Goal: Communication & Community: Participate in discussion

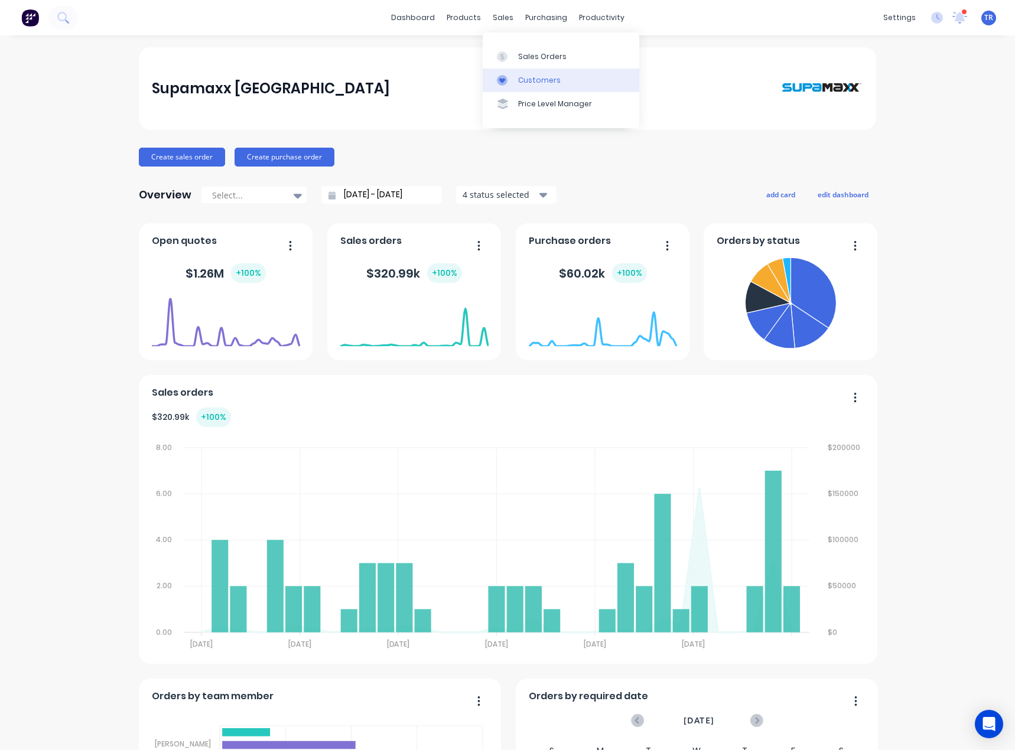
drag, startPoint x: 0, startPoint y: 0, endPoint x: 504, endPoint y: 73, distance: 509.2
click at [504, 73] on link "Customers" at bounding box center [561, 81] width 157 height 24
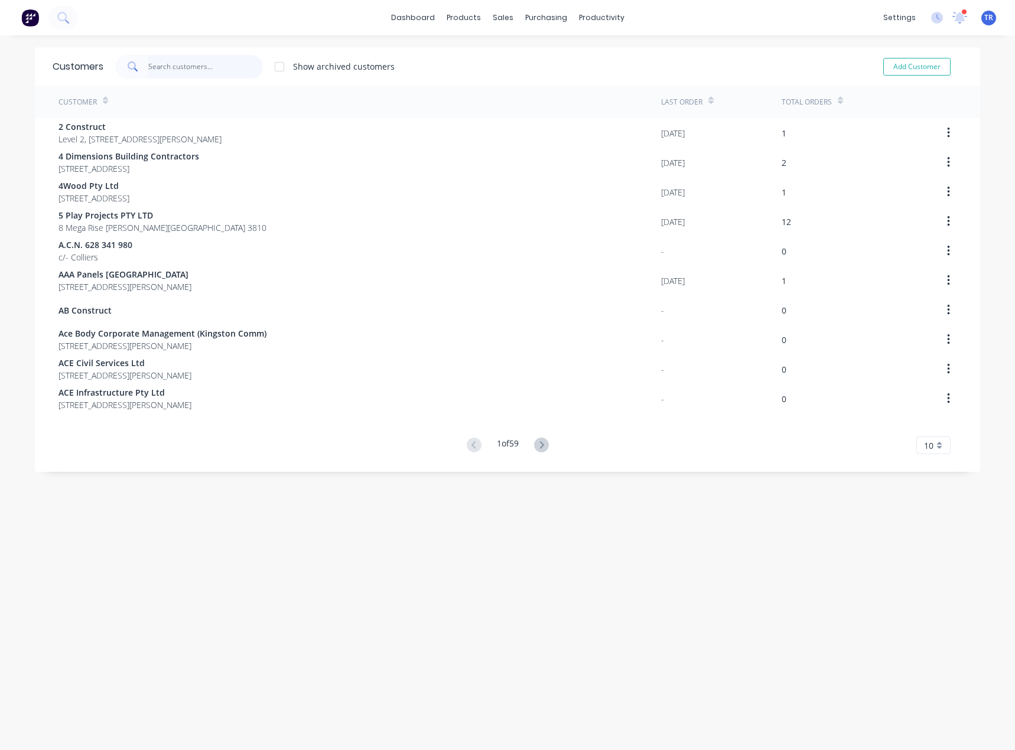
click at [188, 61] on input "text" at bounding box center [205, 67] width 115 height 24
click at [542, 79] on div at bounding box center [536, 80] width 18 height 11
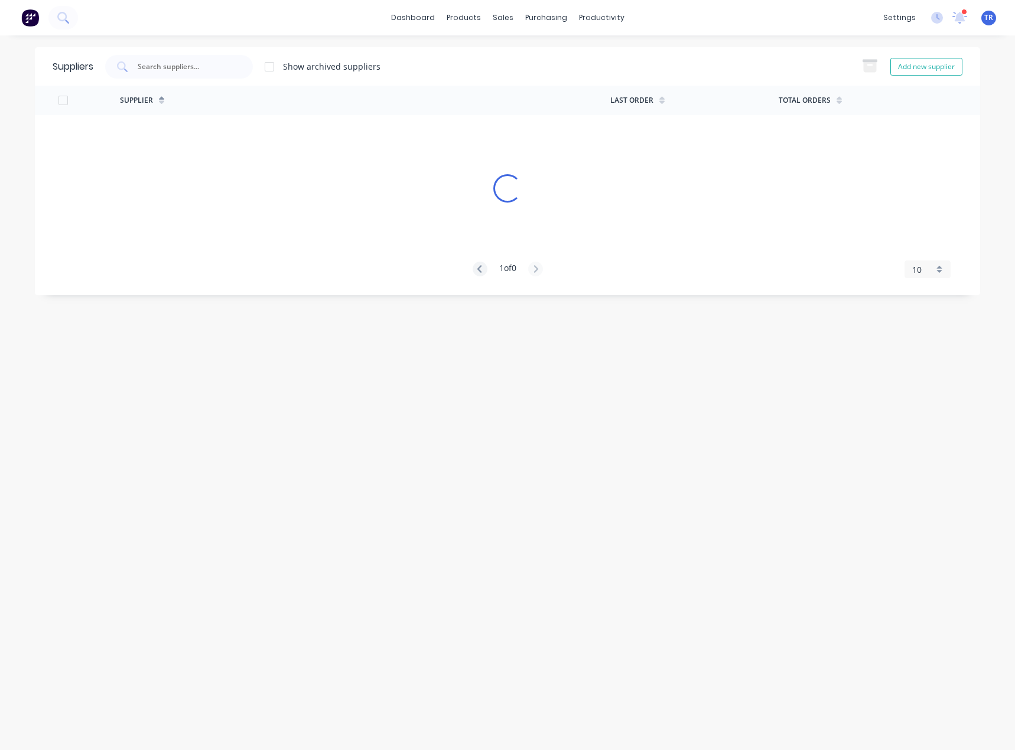
click at [204, 55] on div at bounding box center [179, 67] width 148 height 24
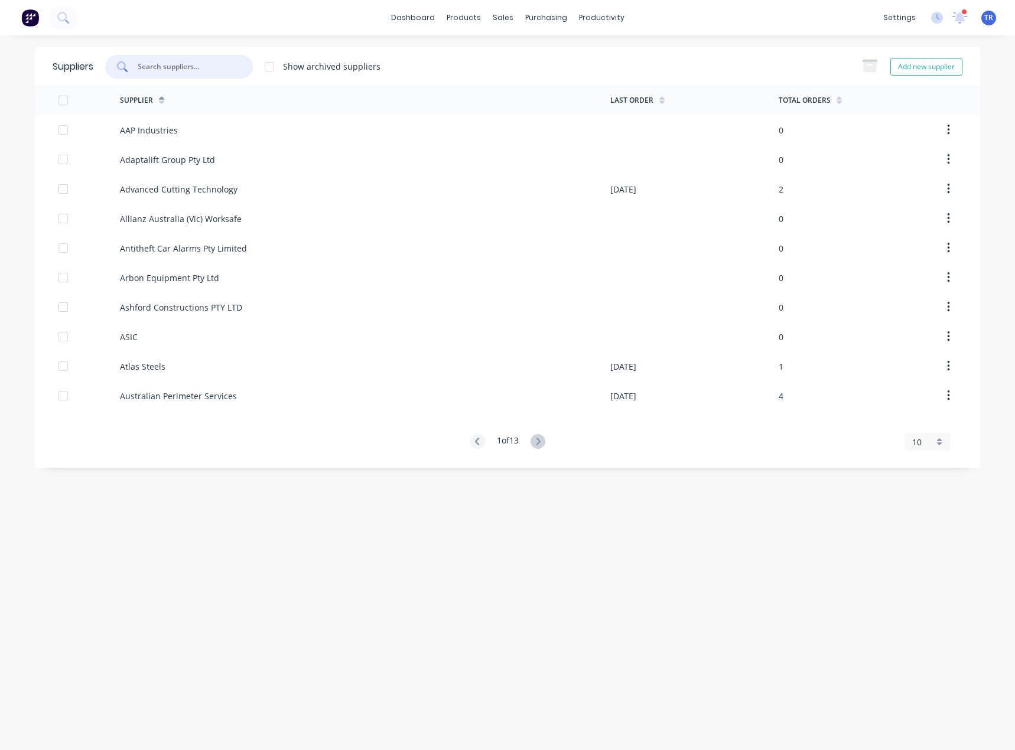
click at [201, 65] on input "text" at bounding box center [185, 67] width 98 height 12
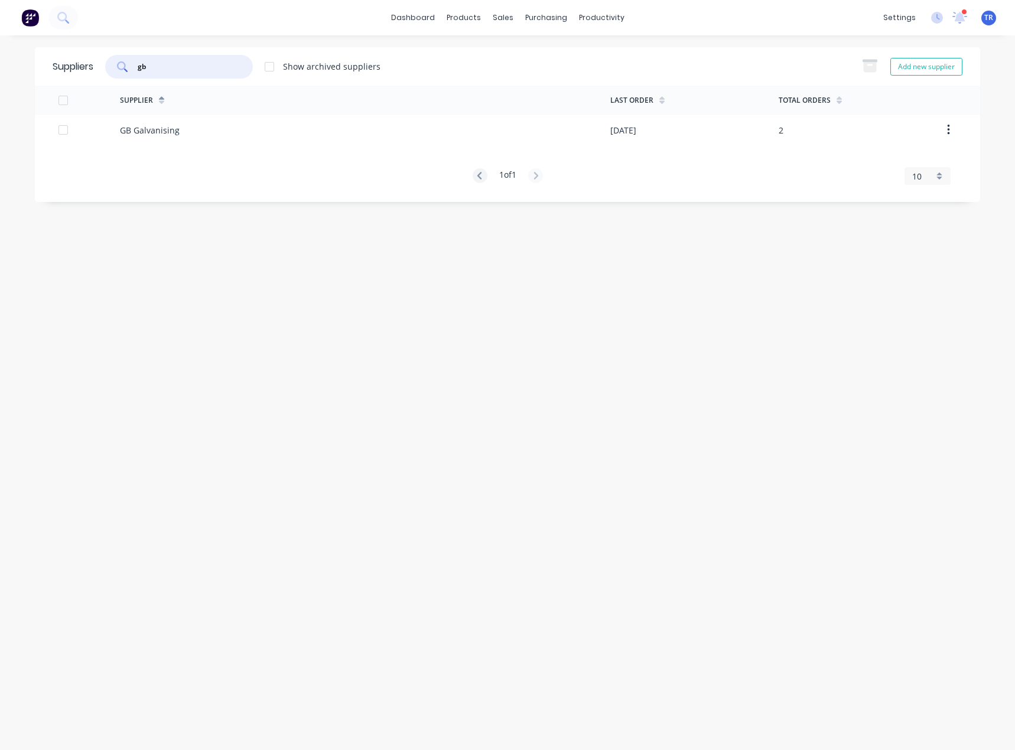
type input "gb"
click at [317, 129] on div "GB Galvanising" at bounding box center [365, 130] width 490 height 30
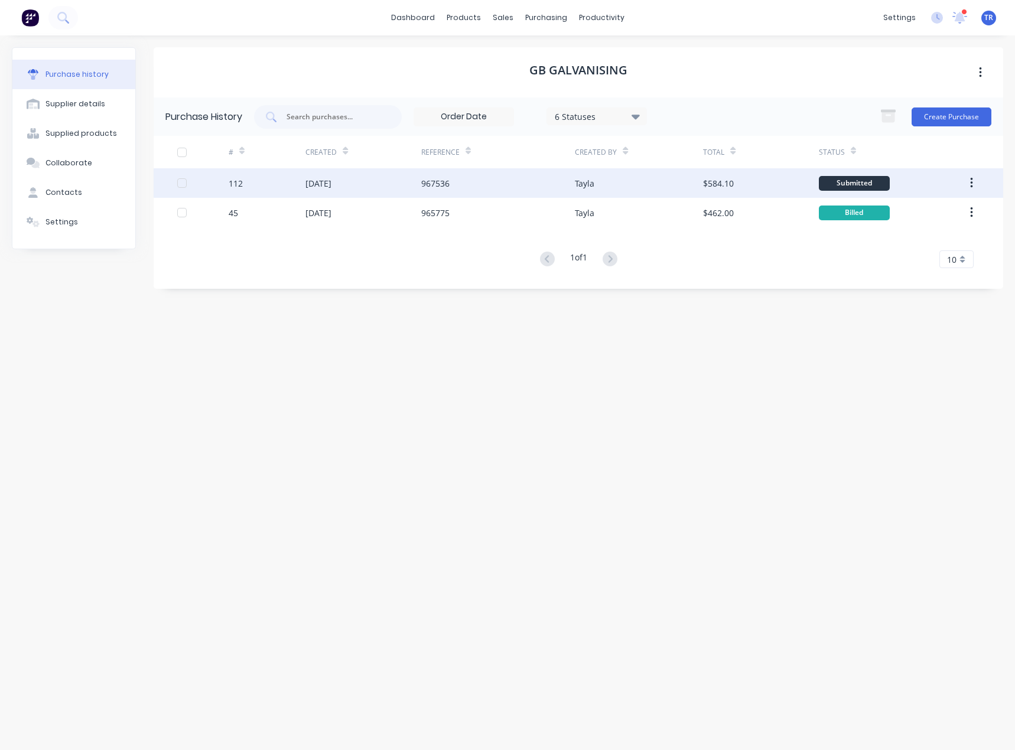
click at [405, 181] on div "[DATE]" at bounding box center [362, 183] width 115 height 30
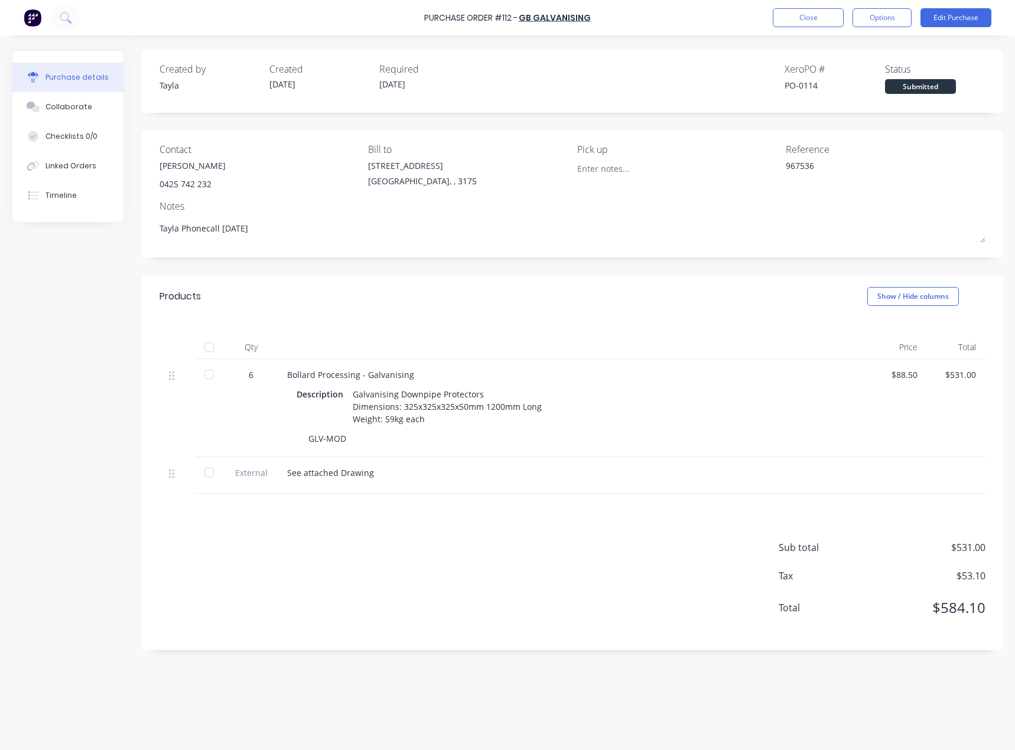
drag, startPoint x: 871, startPoint y: 20, endPoint x: 862, endPoint y: 32, distance: 14.9
click at [871, 20] on button "Options" at bounding box center [881, 17] width 59 height 19
click at [854, 51] on div "Print / Email" at bounding box center [855, 48] width 91 height 17
click at [859, 68] on div "With pricing" at bounding box center [855, 71] width 91 height 17
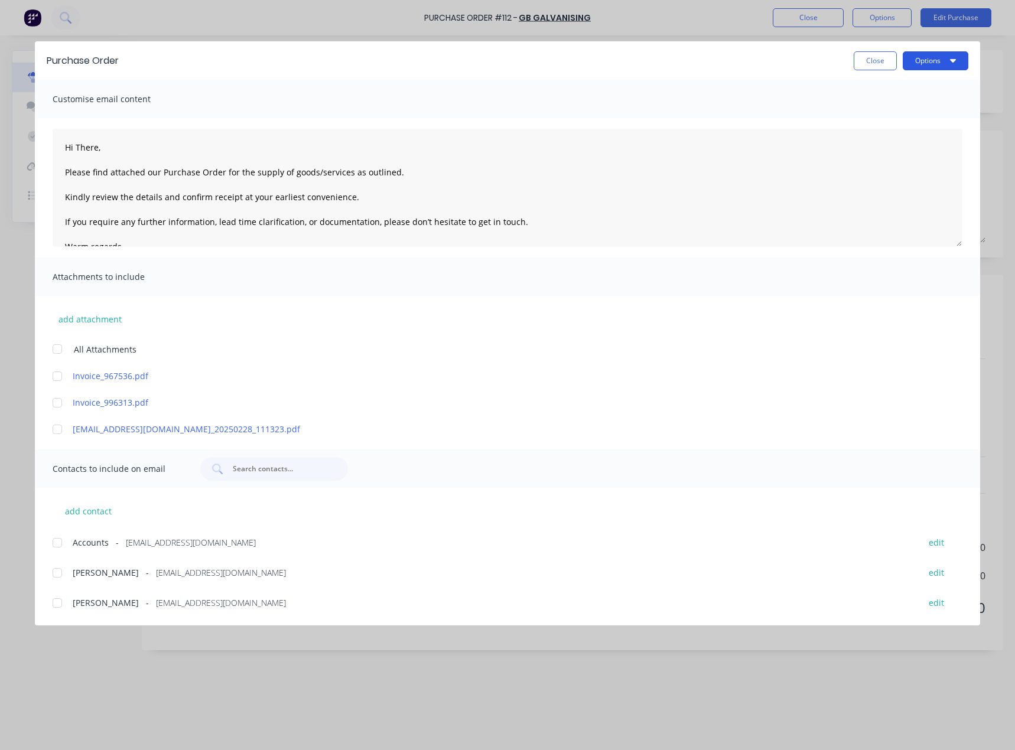
click at [937, 64] on button "Options" at bounding box center [936, 60] width 66 height 19
click at [918, 88] on div "Preview" at bounding box center [912, 90] width 91 height 17
click at [861, 59] on button "Close" at bounding box center [875, 60] width 43 height 19
type textarea "x"
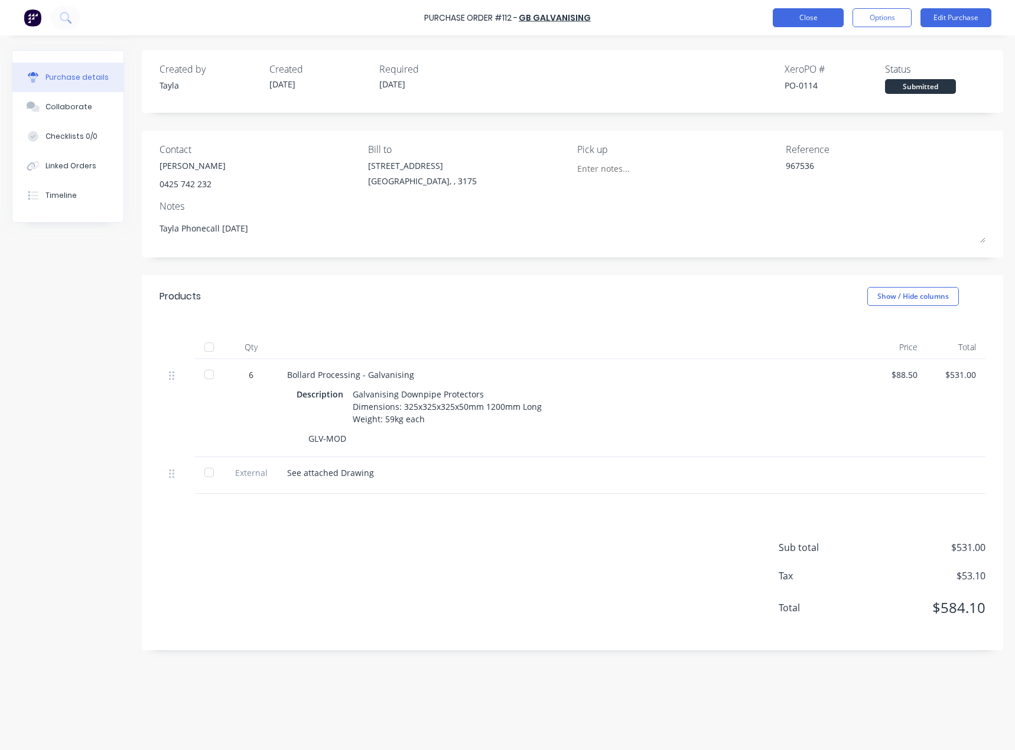
click at [802, 17] on button "Close" at bounding box center [808, 17] width 71 height 19
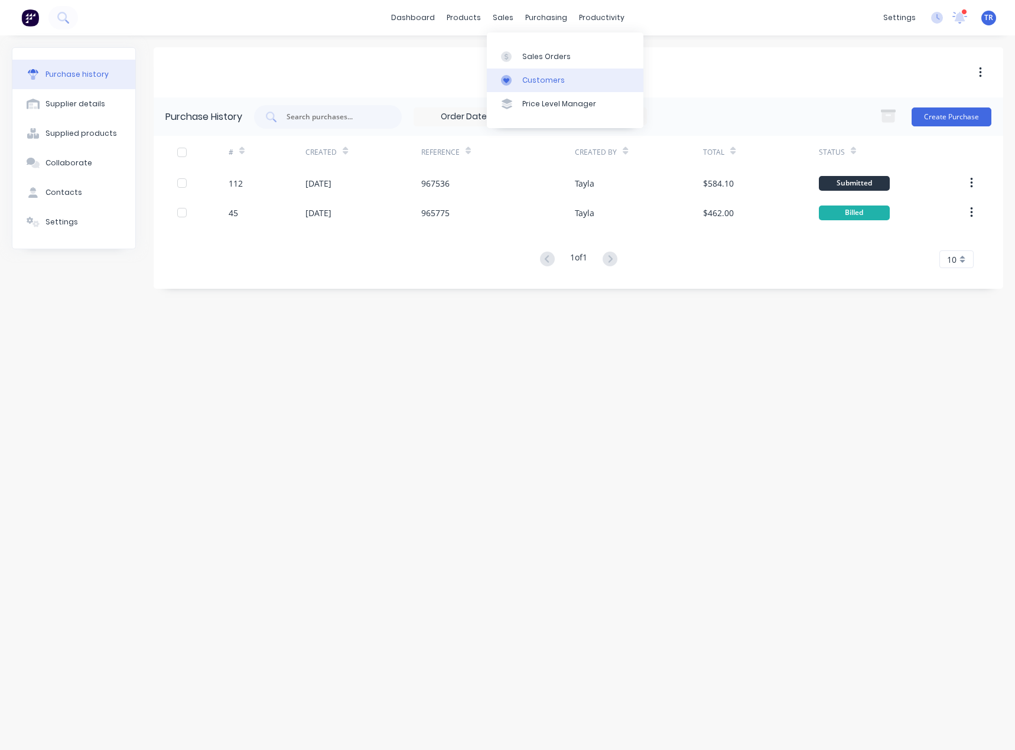
click at [519, 79] on link "Customers" at bounding box center [565, 81] width 157 height 24
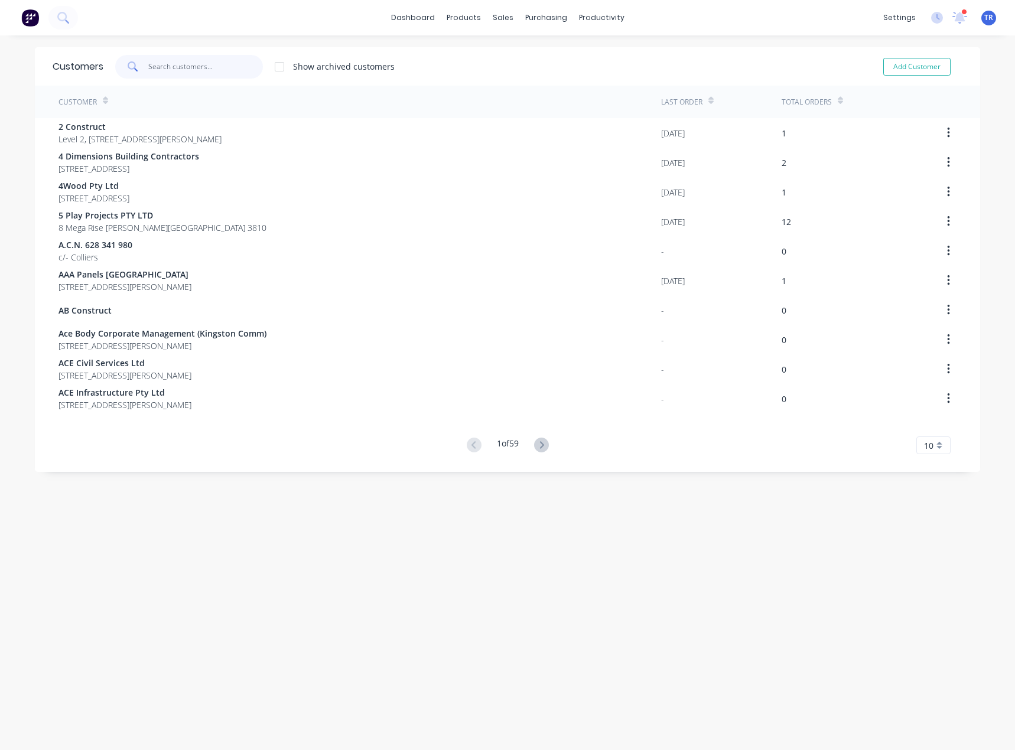
click at [215, 73] on input "text" at bounding box center [205, 67] width 115 height 24
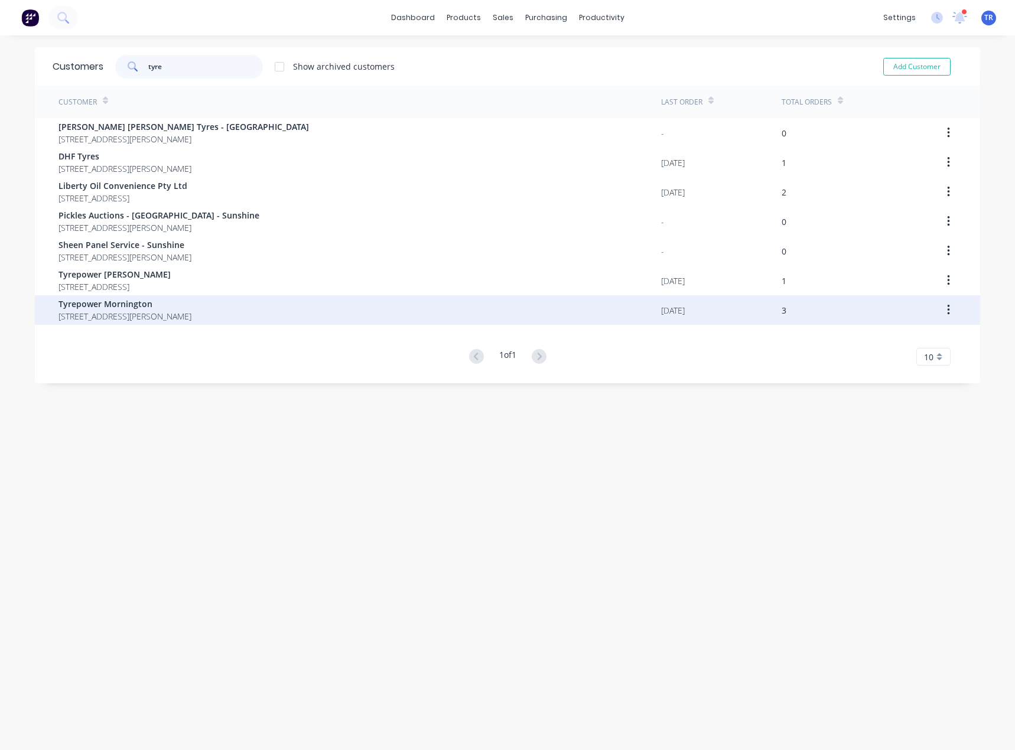
type input "tyre"
click at [77, 309] on span "Tyrepower Mornington" at bounding box center [124, 304] width 133 height 12
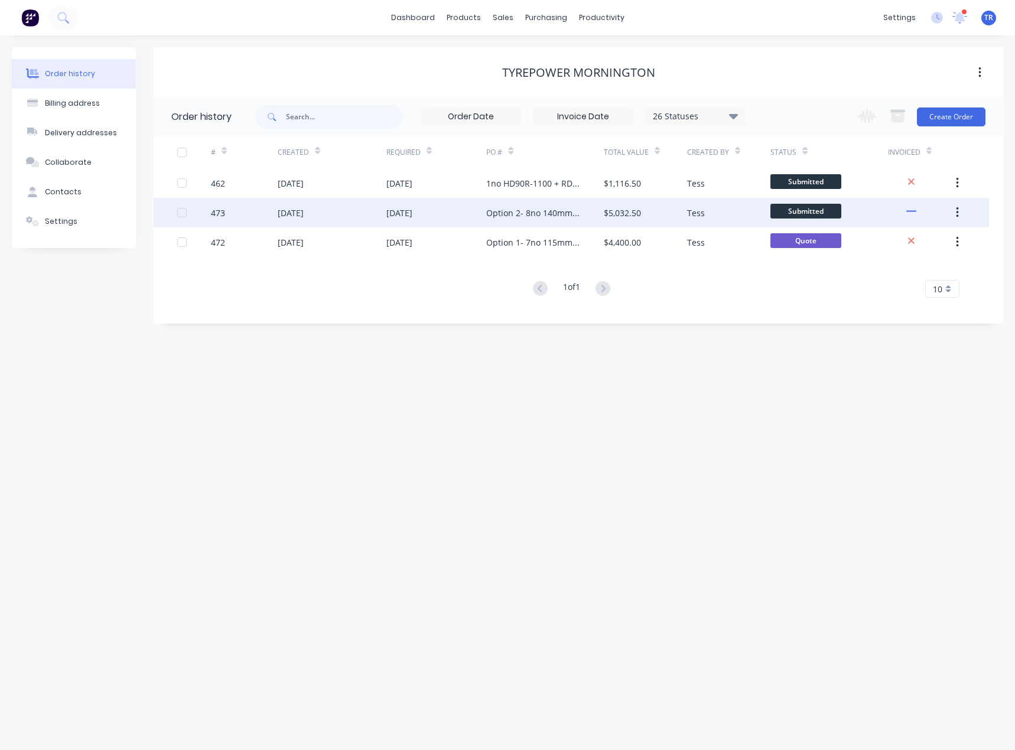
click at [487, 207] on div "Option 2- 8no 140mm Fixed" at bounding box center [532, 213] width 93 height 12
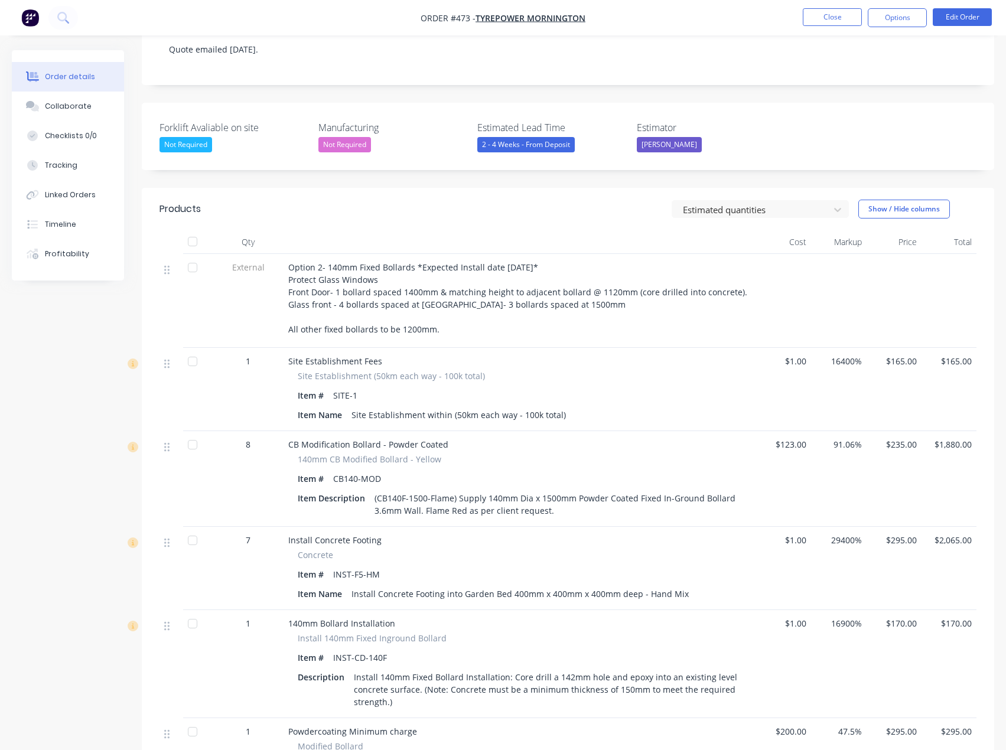
scroll to position [220, 0]
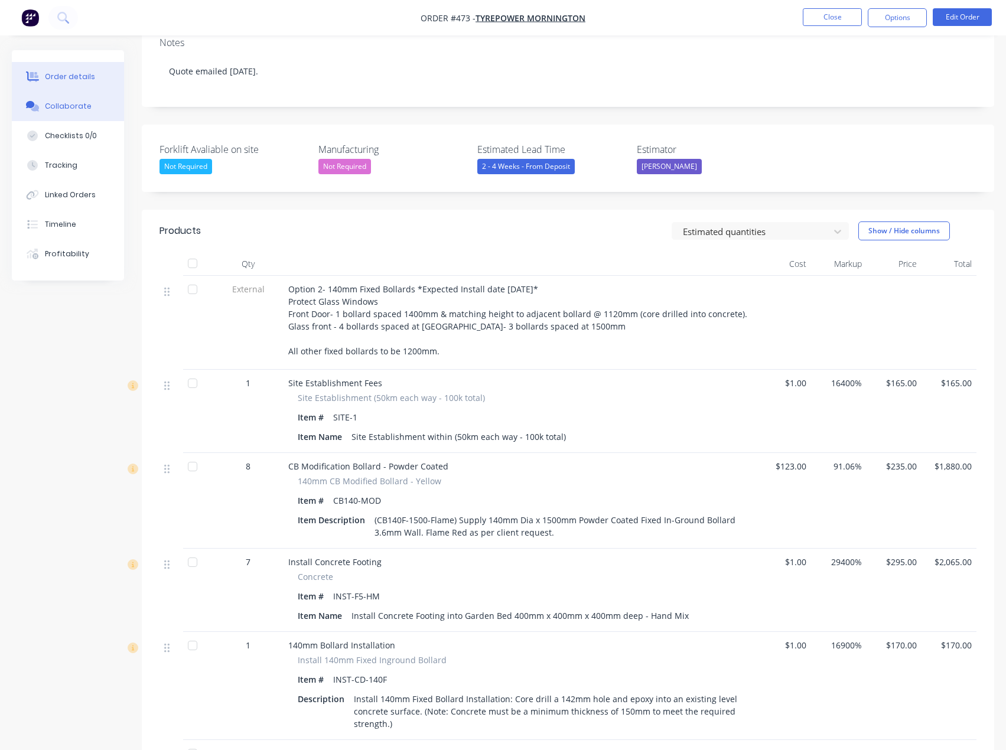
click at [75, 109] on div "Collaborate" at bounding box center [68, 106] width 47 height 11
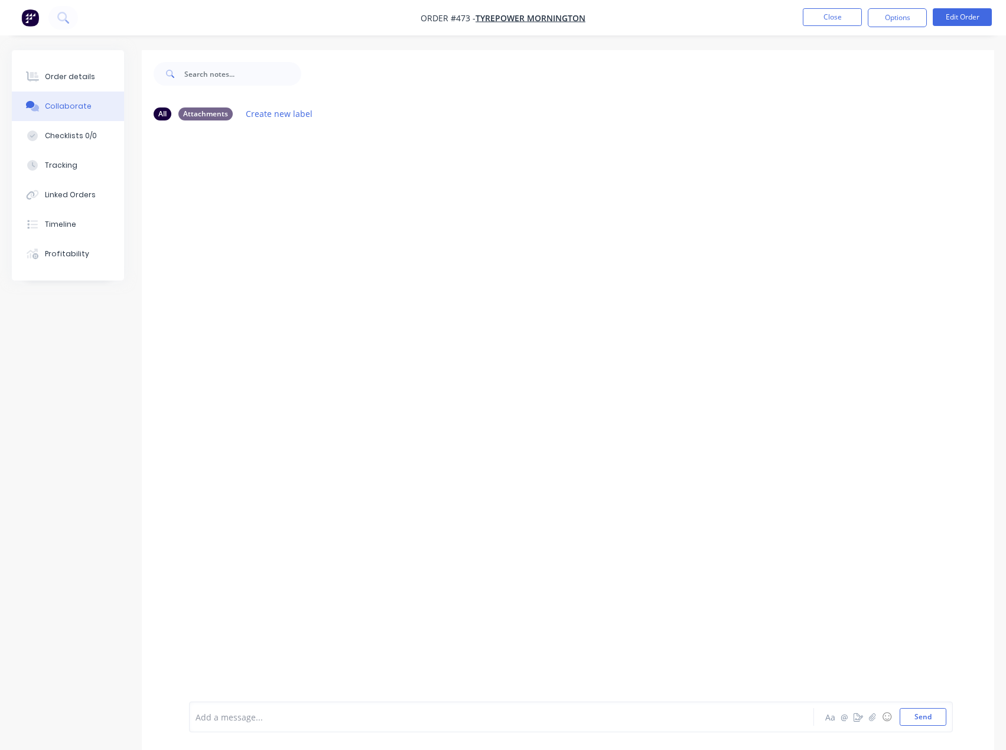
click at [351, 723] on div at bounding box center [477, 717] width 562 height 12
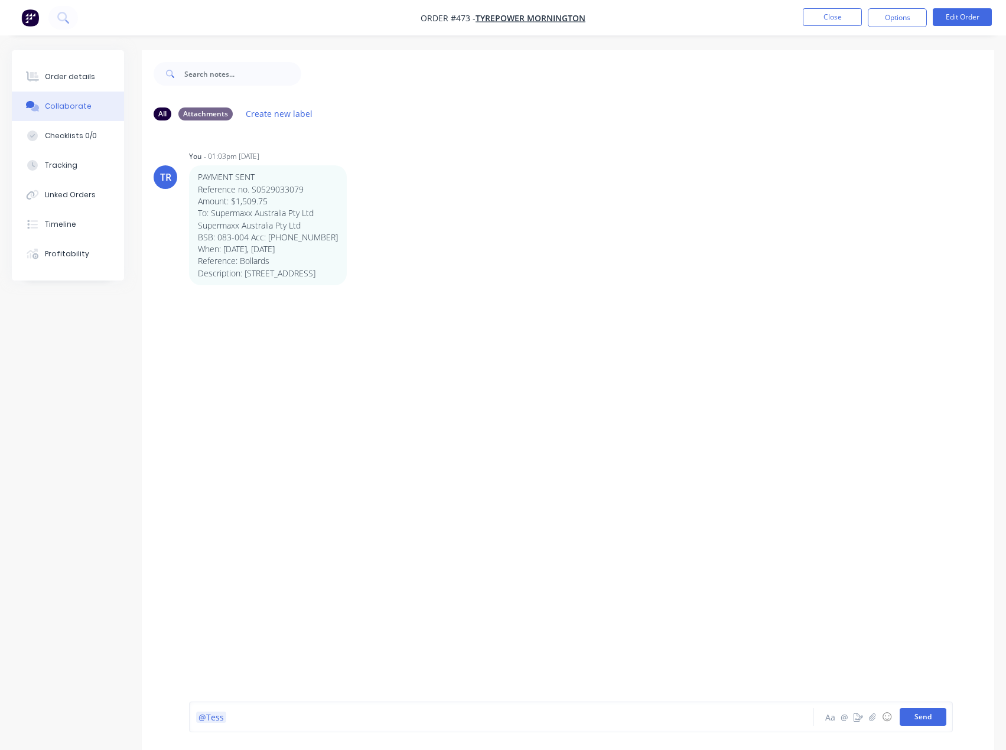
click at [932, 709] on button "Send" at bounding box center [923, 717] width 47 height 18
click at [817, 24] on button "Close" at bounding box center [832, 17] width 59 height 18
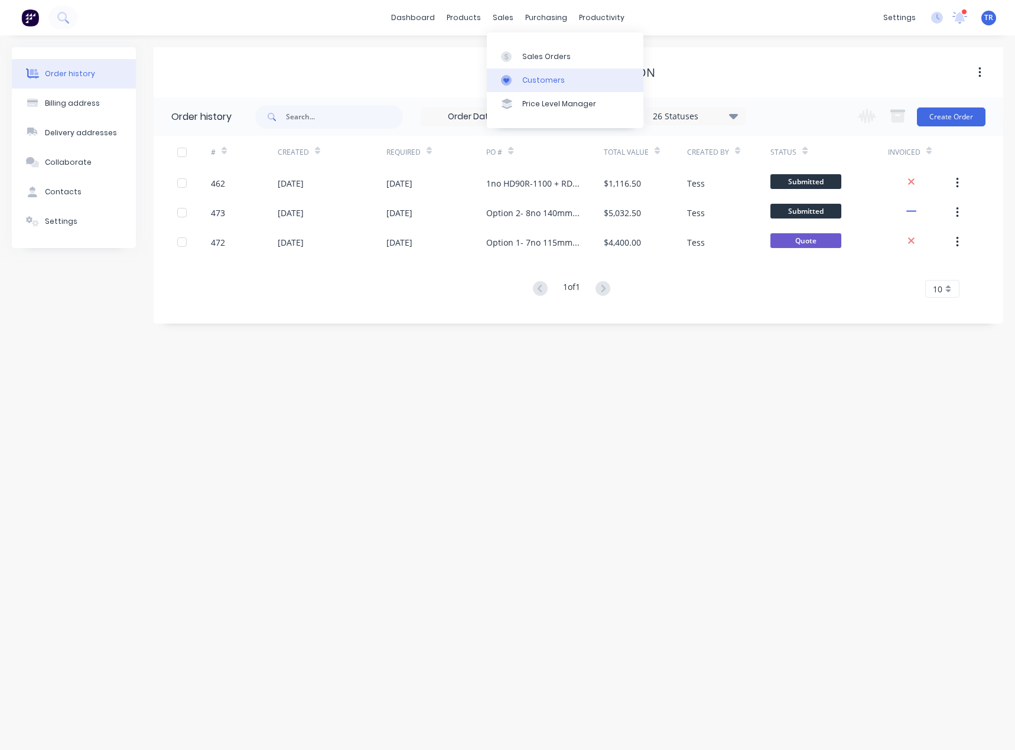
click at [510, 78] on icon at bounding box center [506, 80] width 11 height 11
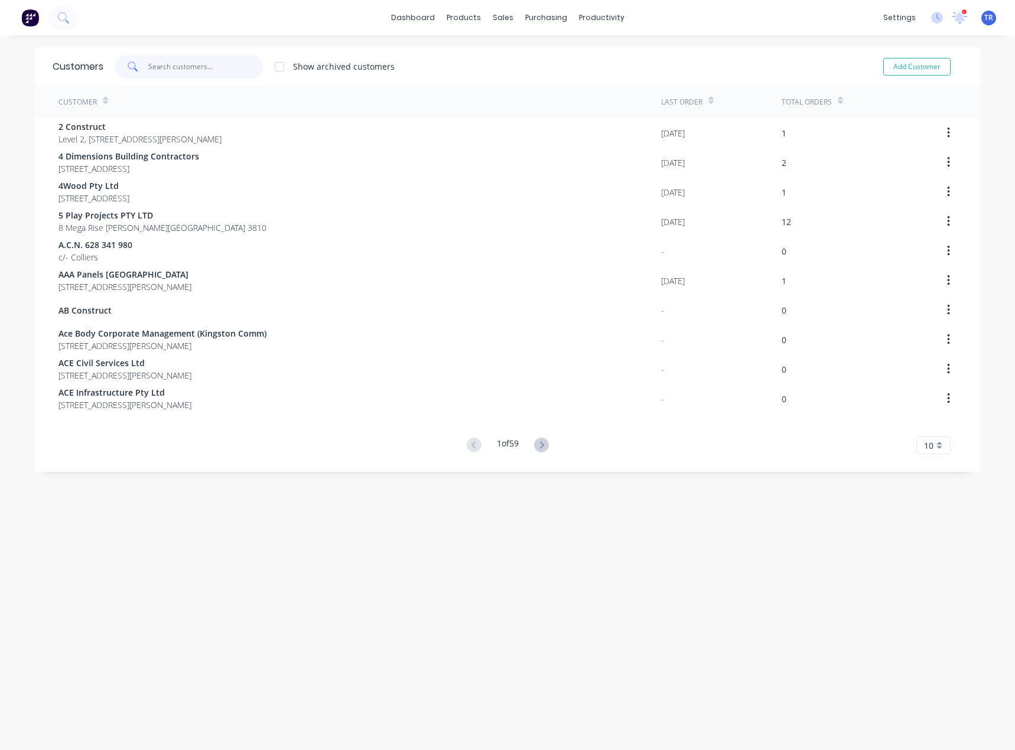
click at [193, 67] on input "text" at bounding box center [205, 67] width 115 height 24
paste input "299"
type input "299"
click at [522, 59] on div "Sales Orders" at bounding box center [542, 56] width 48 height 11
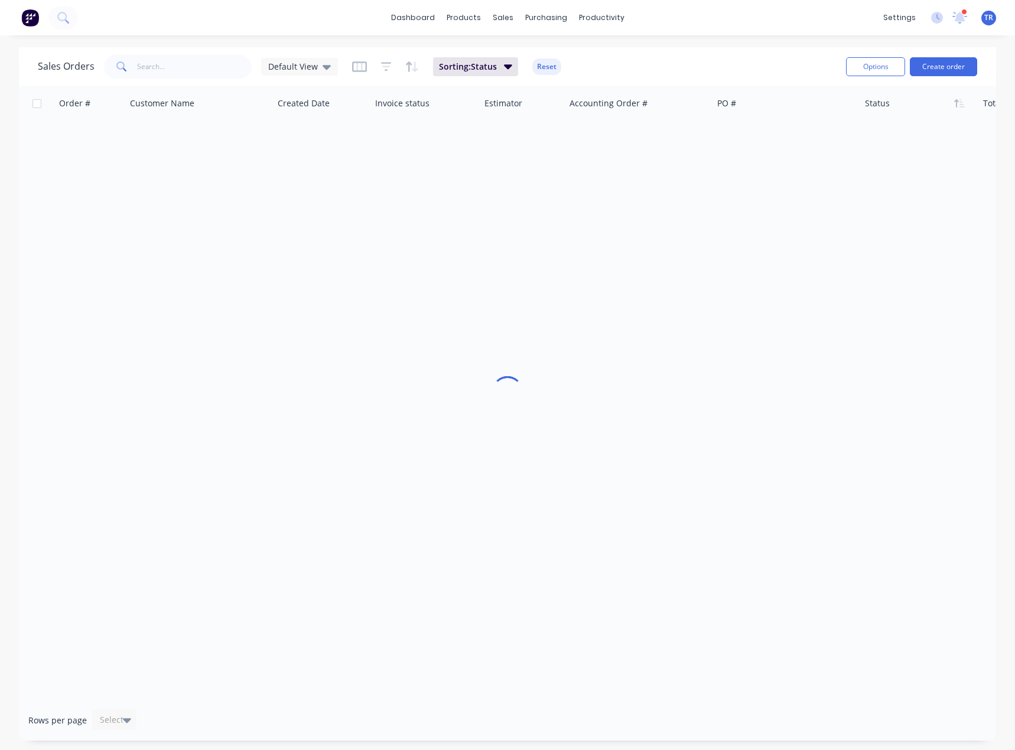
click at [129, 69] on span at bounding box center [120, 67] width 33 height 24
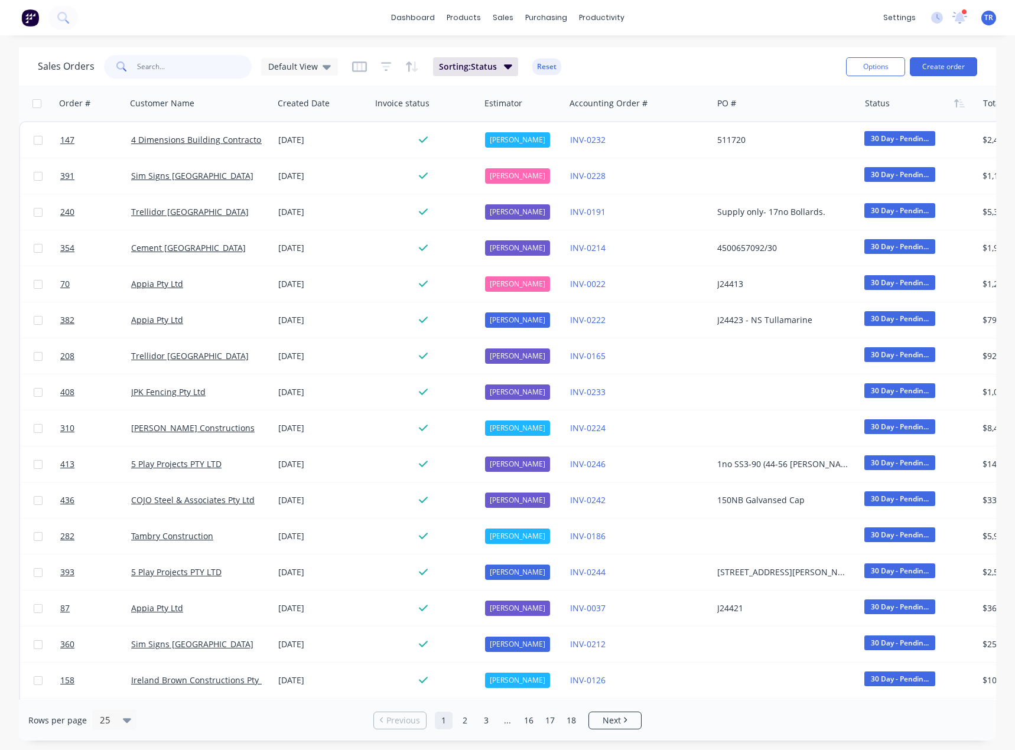
click at [157, 69] on input "text" at bounding box center [194, 67] width 115 height 24
paste input "299"
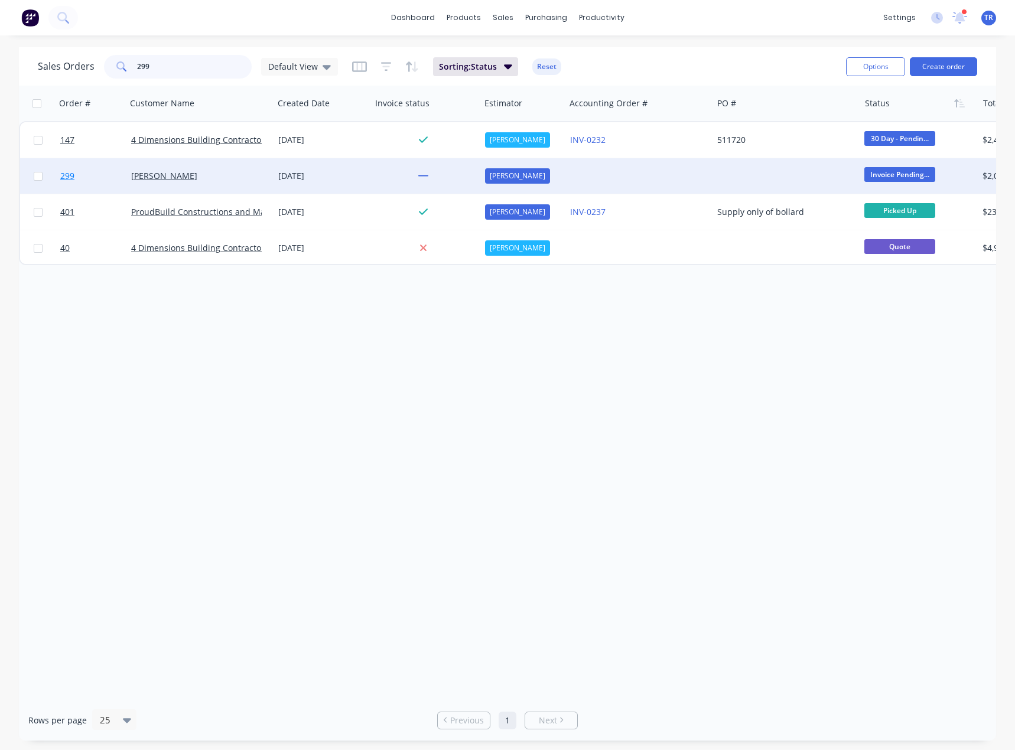
type input "299"
click at [126, 178] on link "299" at bounding box center [95, 175] width 71 height 35
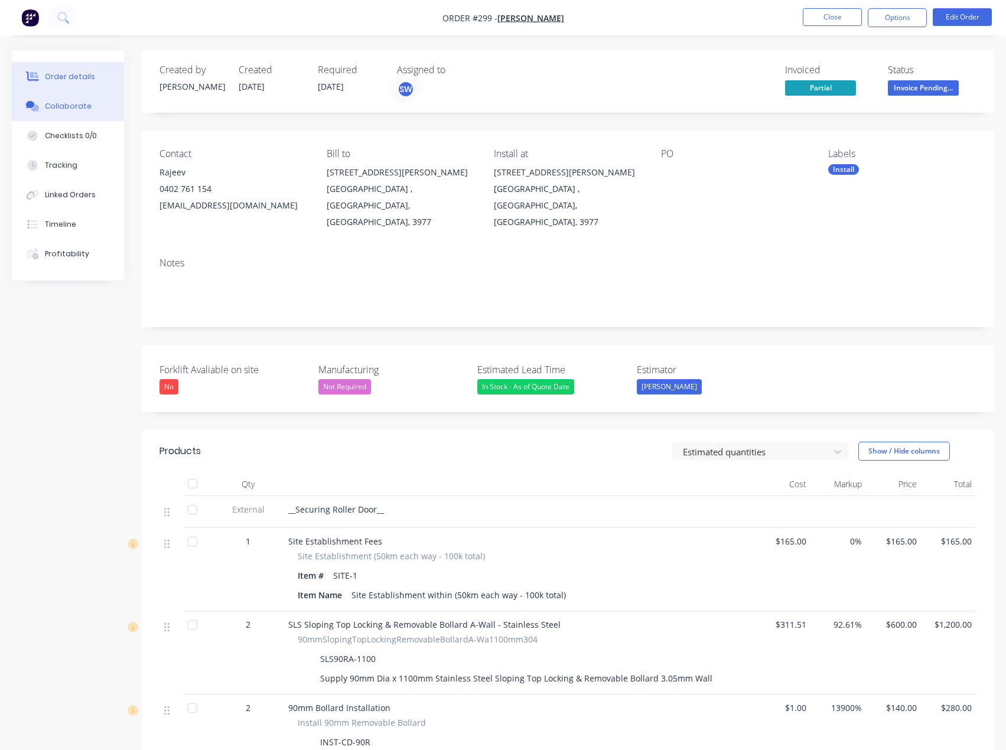
click at [102, 115] on button "Collaborate" at bounding box center [68, 107] width 112 height 30
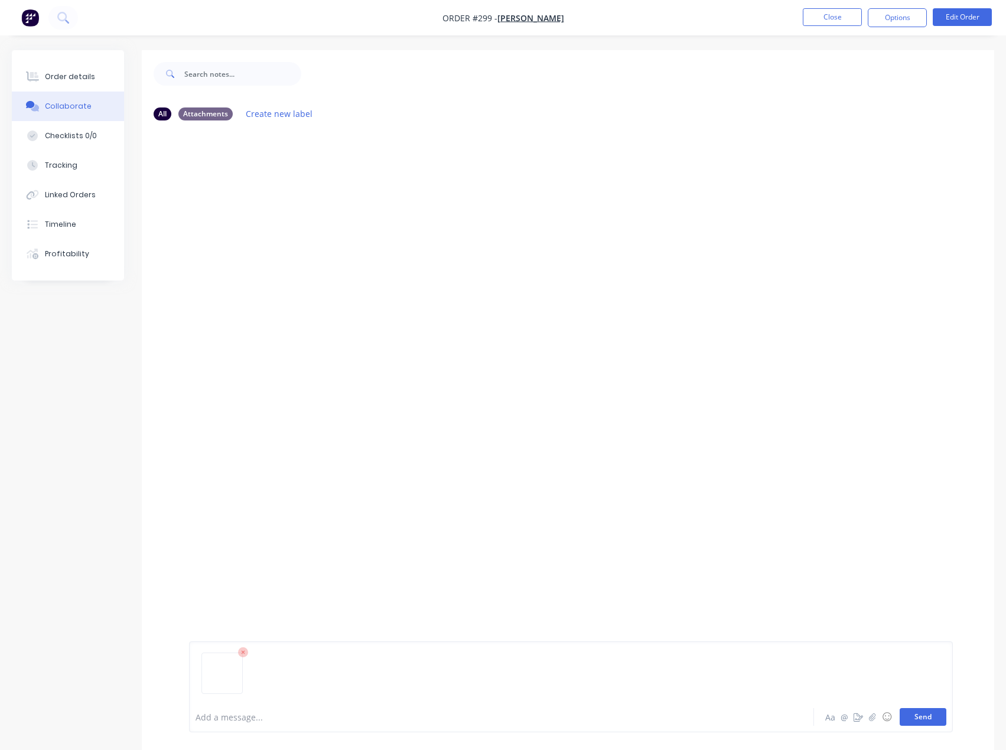
click at [925, 718] on button "Send" at bounding box center [923, 717] width 47 height 18
click at [278, 705] on div "Add a message... Aa @ ☺ Send" at bounding box center [571, 717] width 764 height 31
click at [276, 722] on div at bounding box center [477, 717] width 562 height 12
click at [933, 722] on button "Send" at bounding box center [923, 717] width 47 height 18
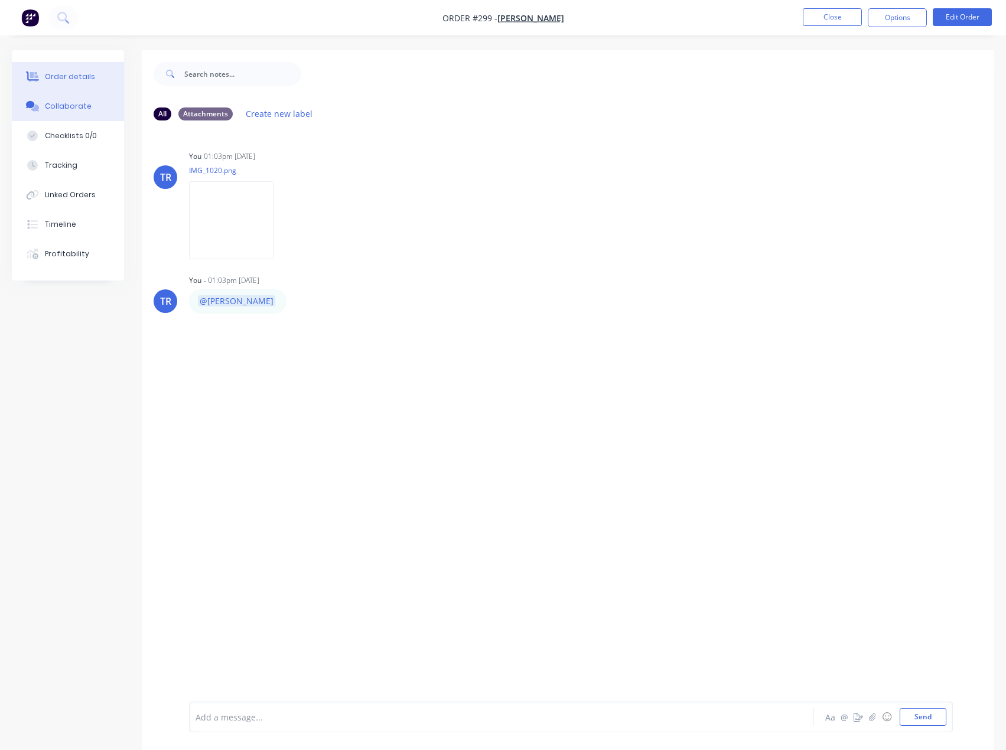
click at [92, 73] on button "Order details" at bounding box center [68, 77] width 112 height 30
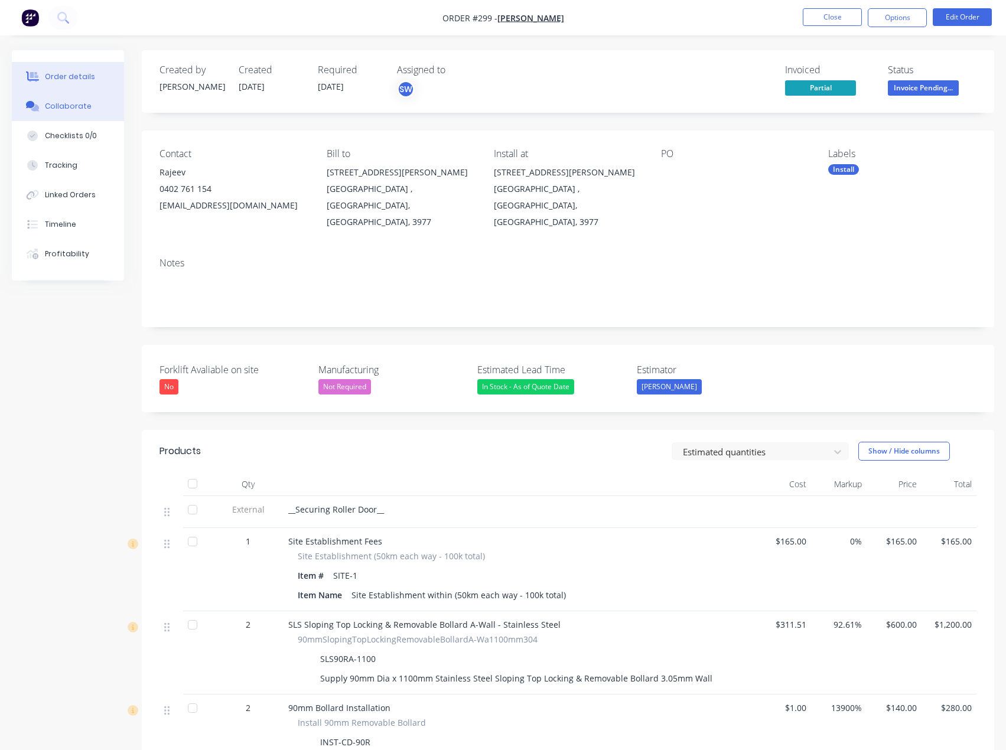
click at [63, 112] on button "Collaborate" at bounding box center [68, 107] width 112 height 30
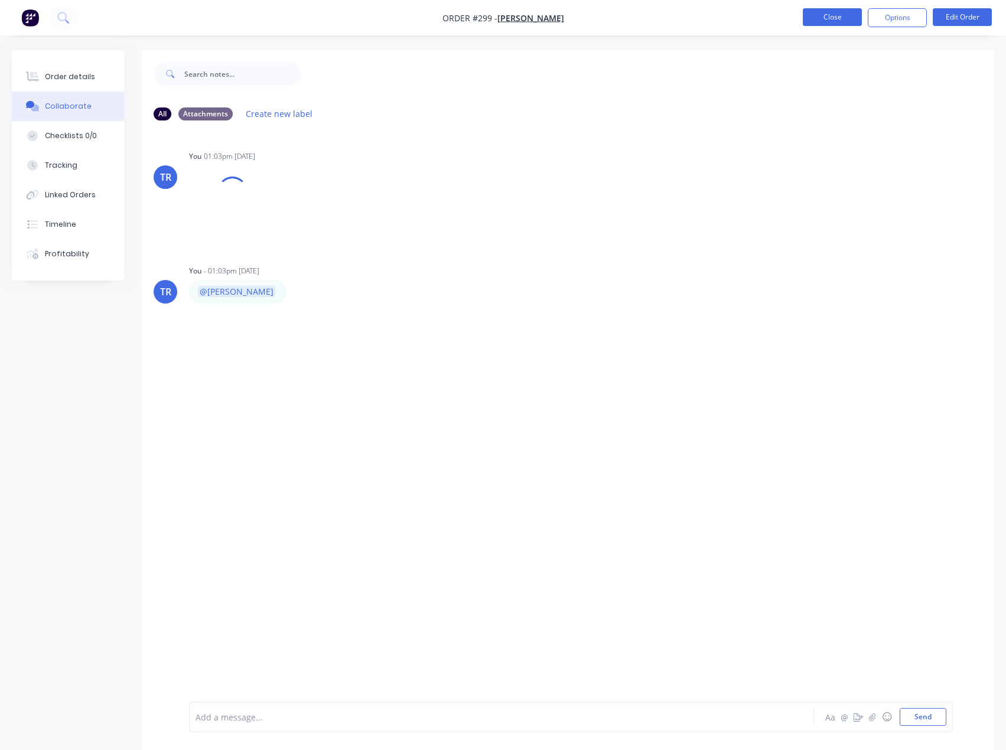
click at [817, 24] on button "Close" at bounding box center [832, 17] width 59 height 18
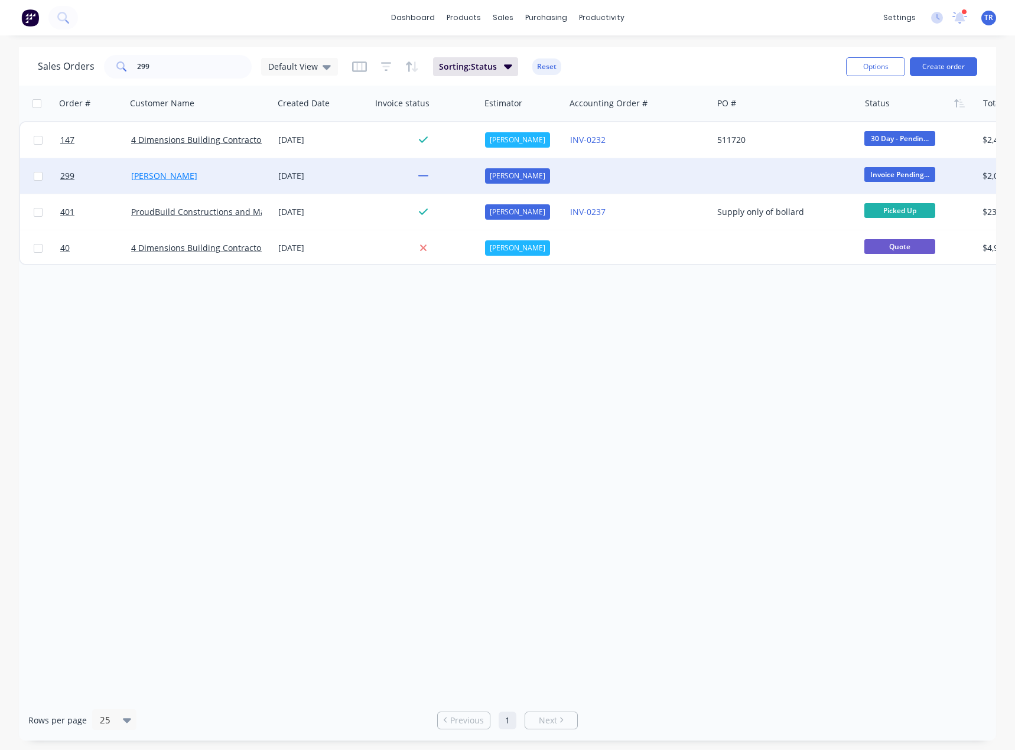
click at [183, 177] on link "[PERSON_NAME]" at bounding box center [164, 175] width 66 height 11
